Goal: Entertainment & Leisure: Consume media (video, audio)

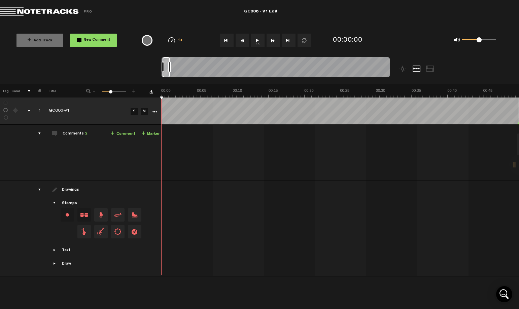
click at [258, 41] on button "1x" at bounding box center [257, 40] width 13 height 13
click at [260, 40] on button "1x" at bounding box center [257, 40] width 13 height 13
click at [258, 40] on button "1x" at bounding box center [257, 40] width 13 height 13
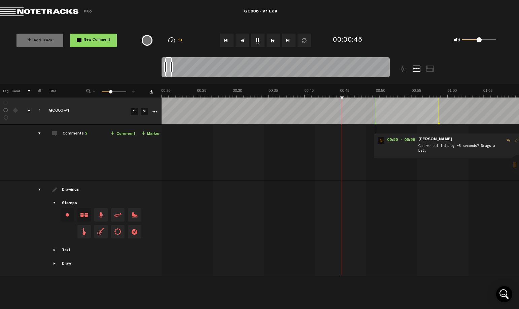
click at [256, 44] on button "1x" at bounding box center [257, 40] width 13 height 13
click at [242, 42] on button "Rewind" at bounding box center [242, 40] width 13 height 13
click at [256, 41] on button "1x" at bounding box center [257, 40] width 13 height 13
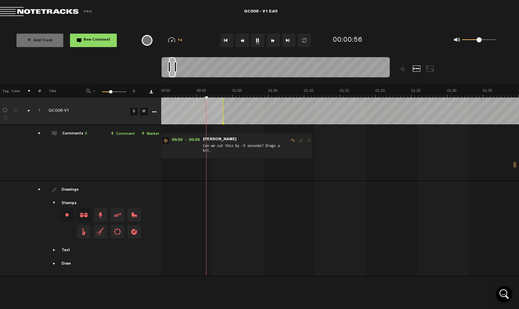
scroll to position [0, 369]
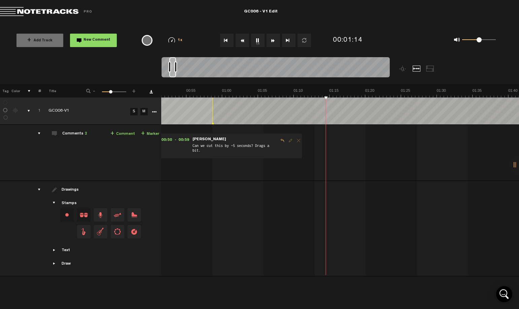
click at [255, 41] on button "1x" at bounding box center [257, 40] width 13 height 13
click at [261, 38] on button "1x" at bounding box center [257, 40] width 13 height 13
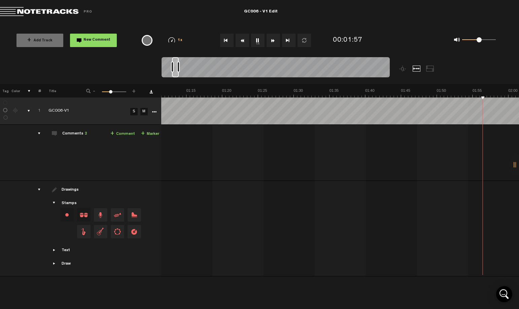
scroll to position [0, 655]
click at [258, 42] on button "1x" at bounding box center [257, 40] width 13 height 13
click at [256, 42] on button "1x" at bounding box center [257, 40] width 13 height 13
click at [257, 43] on button "1x" at bounding box center [257, 40] width 13 height 13
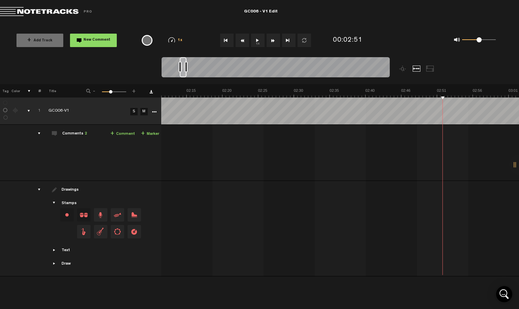
click at [255, 38] on button "1x" at bounding box center [257, 40] width 13 height 13
click at [260, 42] on button "1x" at bounding box center [257, 40] width 13 height 13
